Goal: Task Accomplishment & Management: Use online tool/utility

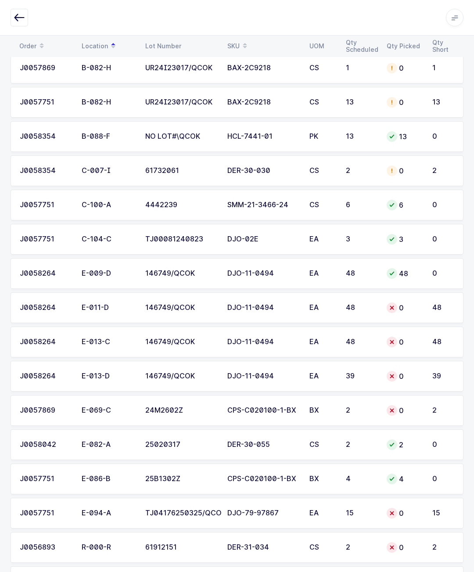
scroll to position [543, 0]
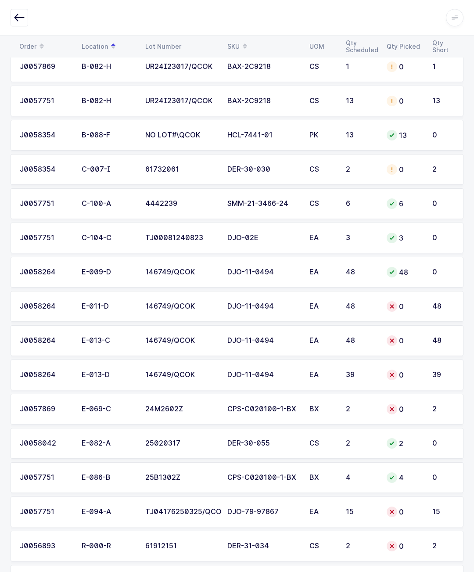
click at [297, 406] on div "CPS-C020100-1-BX" at bounding box center [263, 409] width 72 height 8
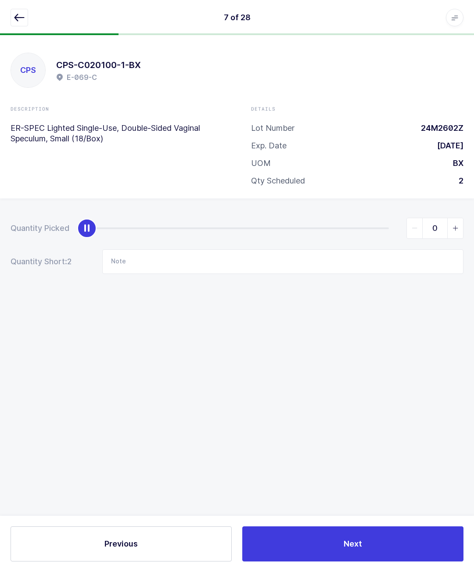
scroll to position [38, 0]
click at [268, 249] on input "Note" at bounding box center [282, 261] width 361 height 25
type input "N/a"
click at [335, 311] on div "Quantity Picked 0 Quantity Short: 2 Note N/a" at bounding box center [237, 276] width 474 height 156
click at [386, 538] on button "Next" at bounding box center [352, 543] width 221 height 35
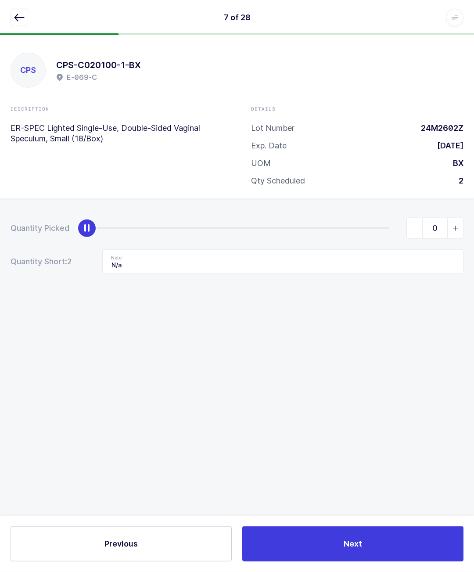
scroll to position [39, 0]
click at [19, 15] on icon "button" at bounding box center [19, 17] width 11 height 11
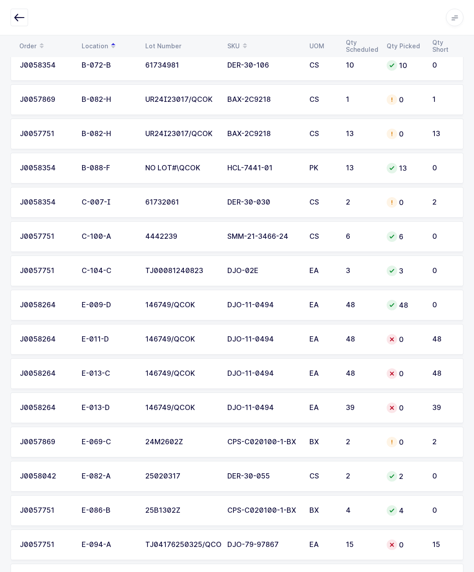
scroll to position [511, 0]
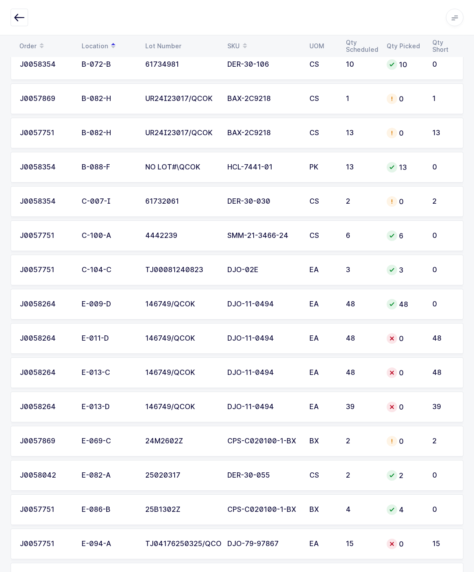
click at [339, 334] on td "EA" at bounding box center [322, 338] width 36 height 31
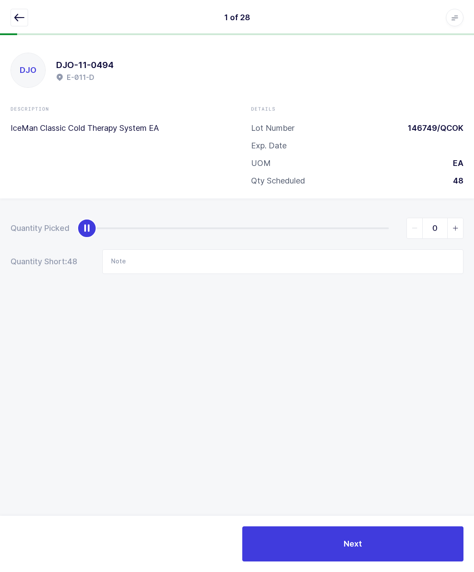
scroll to position [38, 0]
click at [273, 249] on input "Note" at bounding box center [282, 261] width 361 height 25
click at [343, 334] on div "DJO DJO-11-0494 E-011-D Description IceMan Classic Cold Therapy System EA Detai…" at bounding box center [237, 303] width 474 height 537
click at [371, 537] on button "Next" at bounding box center [352, 543] width 221 height 35
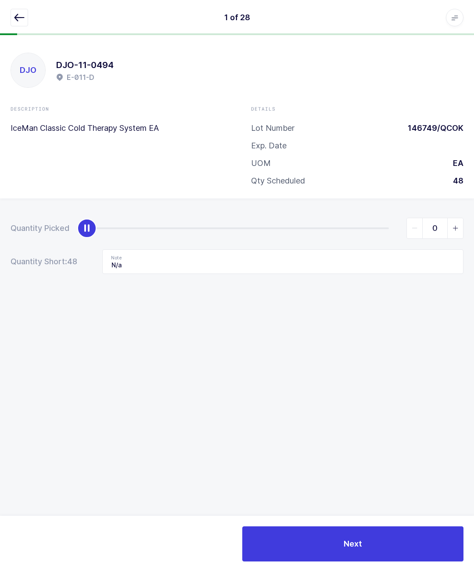
type input "N/A"
click at [15, 19] on icon "button" at bounding box center [19, 17] width 11 height 11
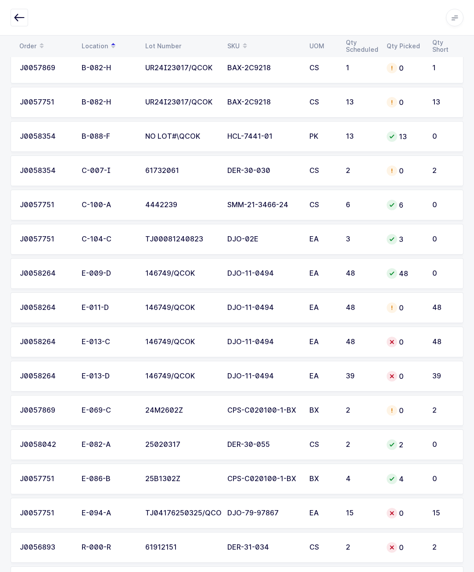
scroll to position [542, 0]
click at [308, 341] on td "EA" at bounding box center [322, 341] width 36 height 31
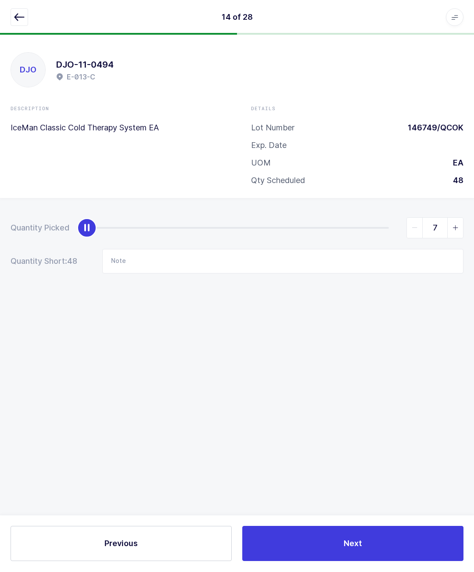
scroll to position [39, 0]
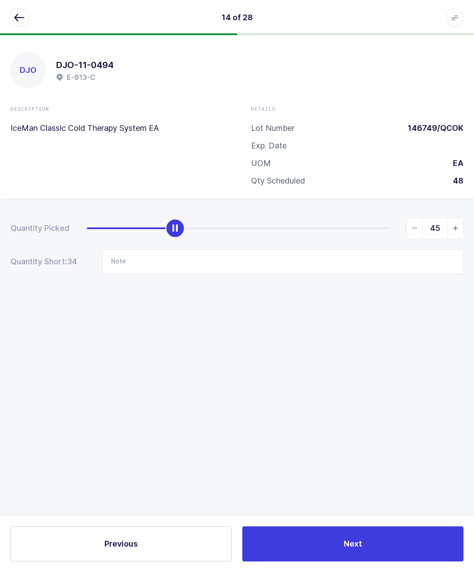
type input "48"
click at [364, 541] on button "Next" at bounding box center [352, 543] width 221 height 35
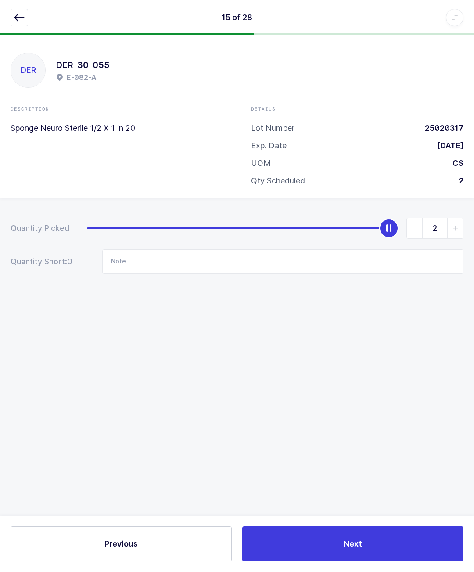
click at [11, 16] on button "button" at bounding box center [20, 18] width 18 height 18
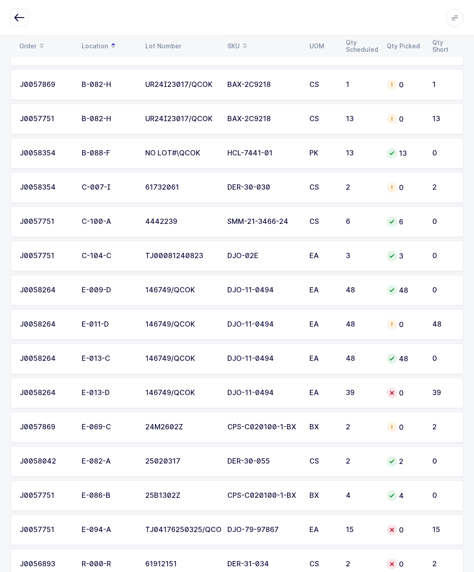
scroll to position [525, 0]
click at [328, 395] on div "EA" at bounding box center [322, 392] width 26 height 8
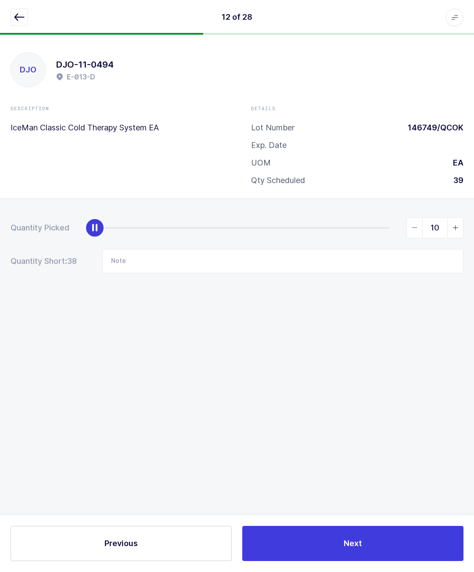
scroll to position [39, 0]
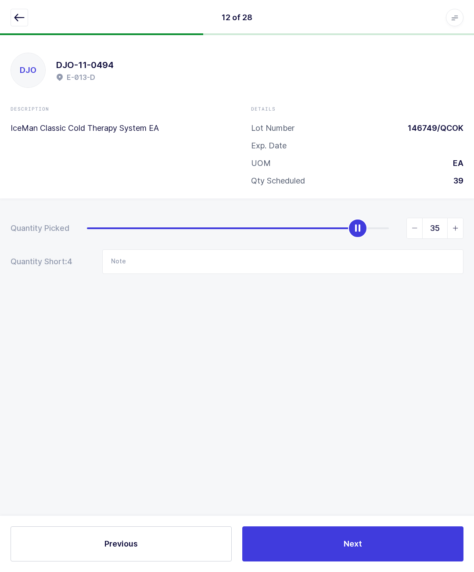
type input "39"
click at [361, 545] on span "Next" at bounding box center [353, 543] width 18 height 11
click at [16, 19] on icon "button" at bounding box center [19, 17] width 11 height 11
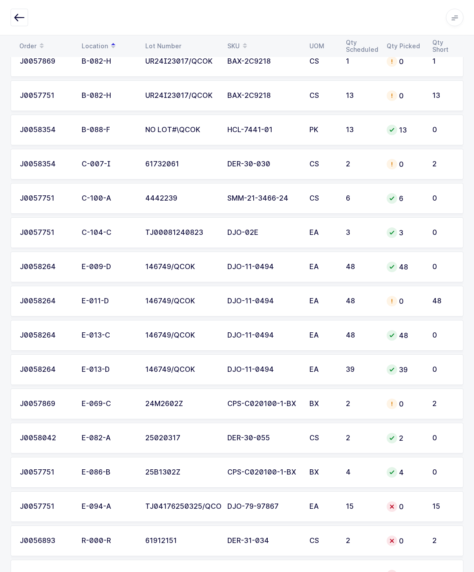
scroll to position [548, 0]
click at [287, 499] on td "DJO-79-97867" at bounding box center [263, 506] width 82 height 31
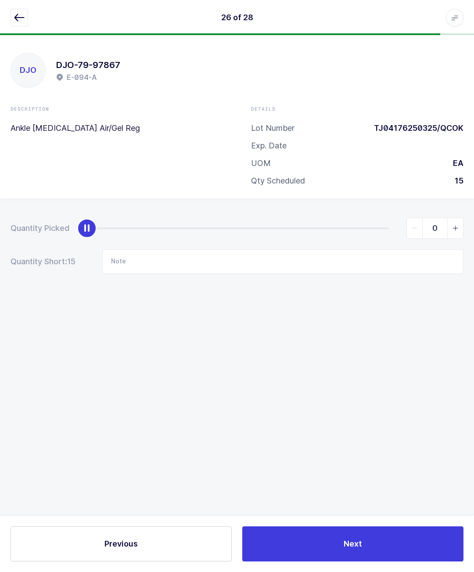
scroll to position [39, 0]
type input "15"
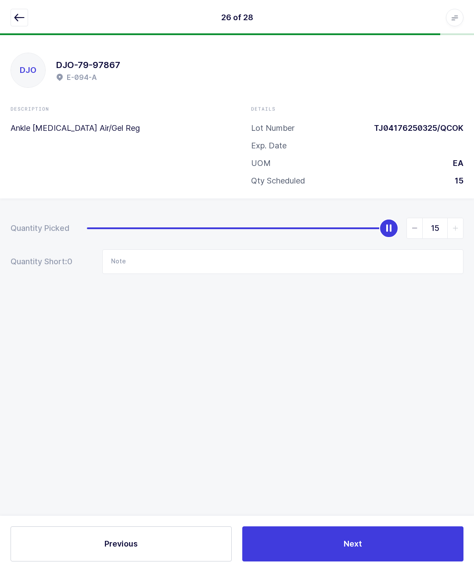
click at [368, 543] on button "Next" at bounding box center [352, 543] width 221 height 35
click at [8, 14] on div "27 of 28 Apps Core [GEOGRAPHIC_DATA] Admin Mission Control Purchasing [PERSON_N…" at bounding box center [237, 17] width 474 height 35
click at [18, 21] on icon "button" at bounding box center [19, 17] width 11 height 11
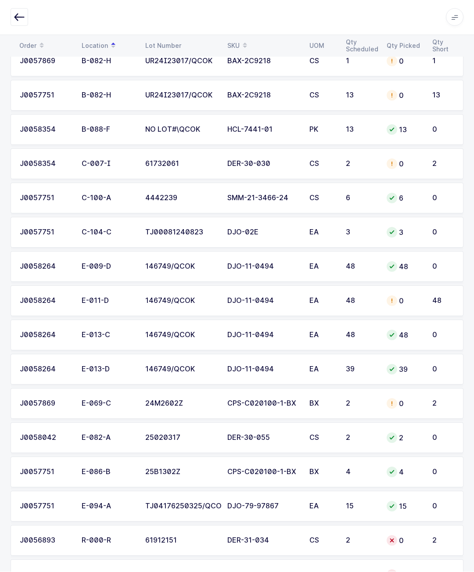
scroll to position [548, 0]
click at [397, 314] on td "0" at bounding box center [404, 301] width 46 height 31
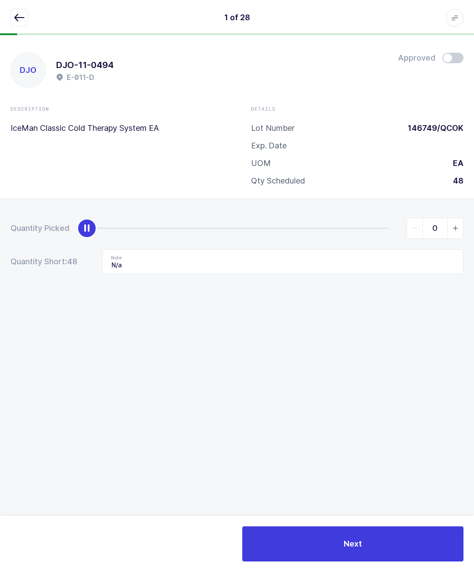
scroll to position [38, 0]
click at [20, 19] on icon "button" at bounding box center [19, 17] width 11 height 11
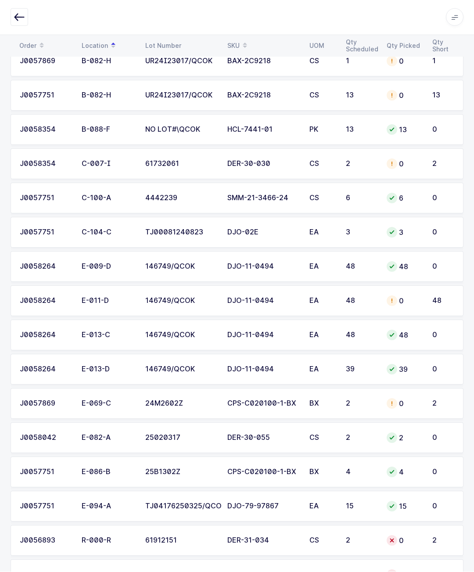
scroll to position [548, 0]
